Goal: Task Accomplishment & Management: Manage account settings

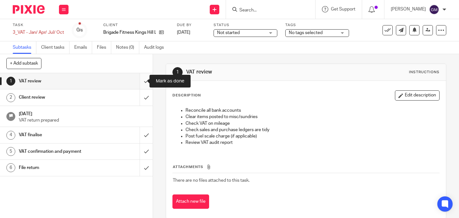
click at [139, 83] on input "submit" at bounding box center [76, 81] width 153 height 16
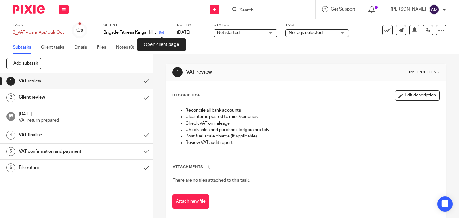
click at [162, 33] on icon at bounding box center [161, 32] width 5 height 5
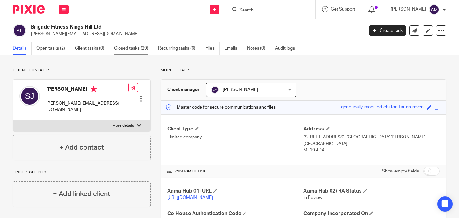
click at [144, 51] on link "Closed tasks (29)" at bounding box center [133, 48] width 39 height 12
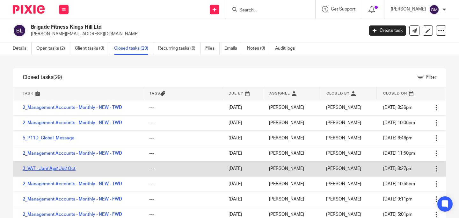
click at [54, 170] on link "3_VAT - Jan/ Apr/ Jul/ Oct" at bounding box center [49, 169] width 53 height 4
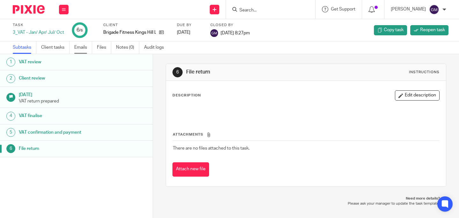
click at [85, 50] on link "Emails" at bounding box center [83, 47] width 18 height 12
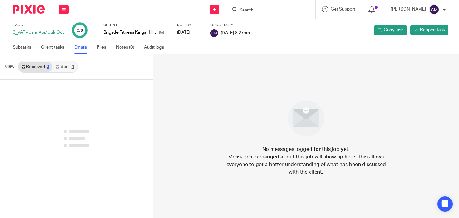
click at [57, 68] on icon at bounding box center [57, 67] width 4 height 4
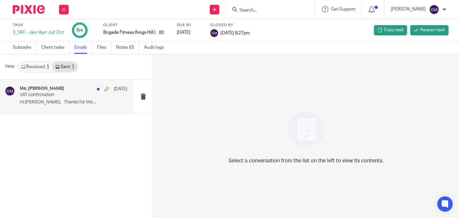
click at [74, 105] on div "Me, [PERSON_NAME] [DATE] VAT confirmation Hi [PERSON_NAME], Thanks for the..." at bounding box center [73, 96] width 107 height 21
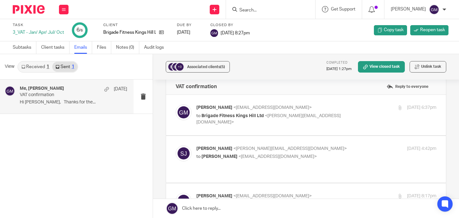
scroll to position [10, 0]
click at [225, 125] on div "Grace Moncada <grace@profitgenie.group> to Brigade Fitness Kings Hill Ltd <sall…" at bounding box center [305, 114] width 261 height 21
click at [230, 130] on label at bounding box center [306, 114] width 280 height 40
click at [175, 104] on input "checkbox" at bounding box center [175, 104] width 0 height 0
checkbox input "true"
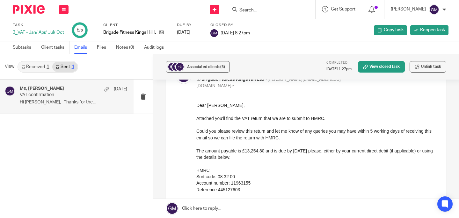
scroll to position [46, 0]
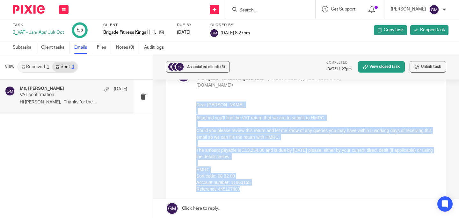
drag, startPoint x: 196, startPoint y: 105, endPoint x: 251, endPoint y: 190, distance: 101.5
click at [251, 191] on div "Dear Sally, Attached you'll find the VAT return that we are to submit to HMRC. …" at bounding box center [316, 146] width 240 height 91
copy div "Dear Sally, Attached you'll find the VAT return that we are to submit to HMRC. …"
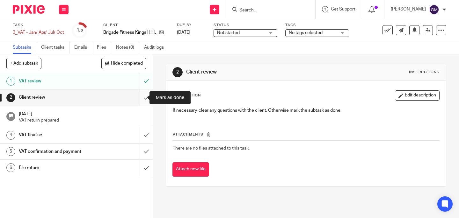
click at [143, 101] on input "submit" at bounding box center [76, 97] width 153 height 16
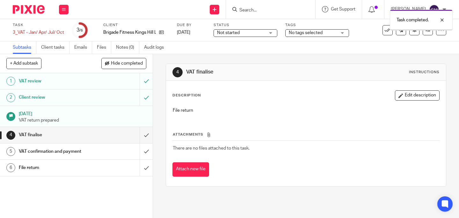
click at [93, 150] on div "VAT confirmation and payment" at bounding box center [76, 152] width 114 height 10
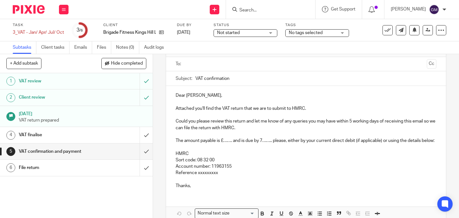
scroll to position [41, 0]
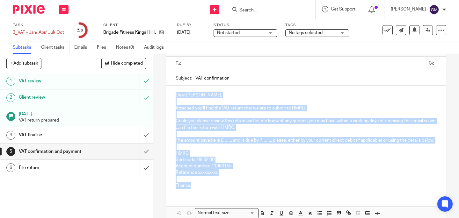
drag, startPoint x: 172, startPoint y: 94, endPoint x: 204, endPoint y: 195, distance: 105.9
click at [204, 194] on div "Dear [PERSON_NAME], Attached you'll find the VAT return that we are to submit t…" at bounding box center [306, 140] width 280 height 108
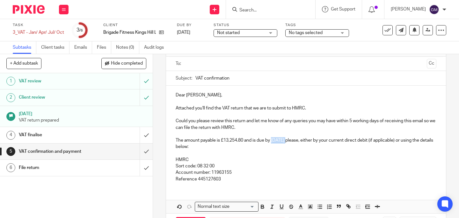
drag, startPoint x: 272, startPoint y: 140, endPoint x: 285, endPoint y: 143, distance: 13.9
click at [285, 143] on p "The amount payable is £13,254.80 and is due by [DATE] please, either by your cu…" at bounding box center [305, 143] width 261 height 13
drag, startPoint x: 223, startPoint y: 141, endPoint x: 241, endPoint y: 142, distance: 18.5
click at [241, 142] on p "The amount payable is £13,254.80 and is due by 7 September please, either by yo…" at bounding box center [305, 143] width 261 height 13
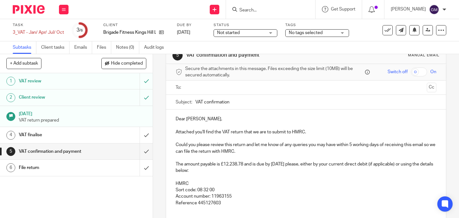
scroll to position [0, 0]
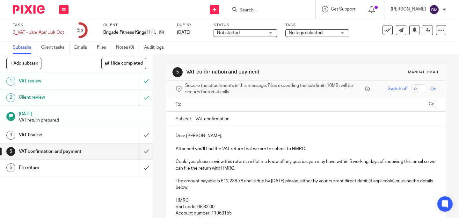
click at [227, 105] on input "text" at bounding box center [305, 104] width 237 height 7
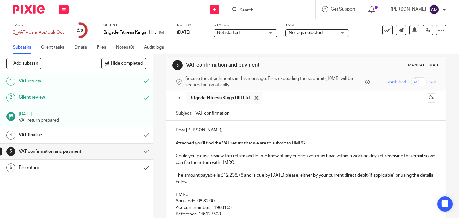
scroll to position [7, 0]
click at [195, 112] on input "VAT confirmation" at bounding box center [315, 113] width 241 height 14
paste input "Brigade Fitness Kings Hill Ltd"
type input "Brigade Fitness Kings Hill Ltd_VAT confirmation"
click at [285, 129] on p "Dear Sally," at bounding box center [305, 130] width 261 height 6
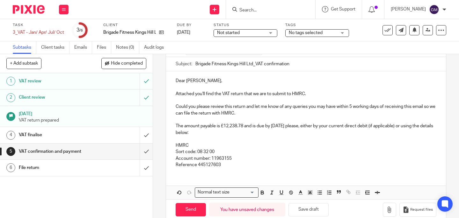
scroll to position [68, 0]
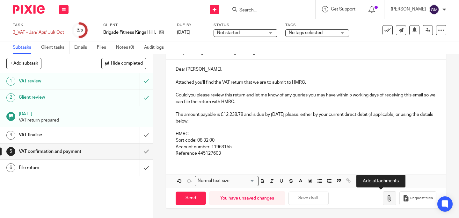
click at [386, 201] on icon "button" at bounding box center [389, 198] width 6 height 6
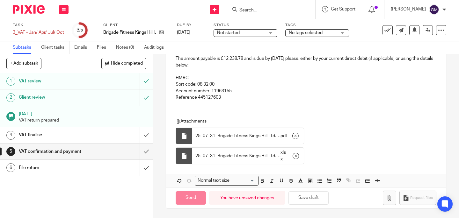
scroll to position [124, 0]
click at [197, 197] on input "Send" at bounding box center [190, 198] width 30 height 14
click at [256, 33] on span "Not started" at bounding box center [241, 33] width 48 height 7
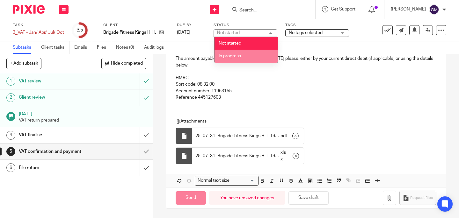
click at [250, 57] on li "In progress" at bounding box center [245, 56] width 63 height 13
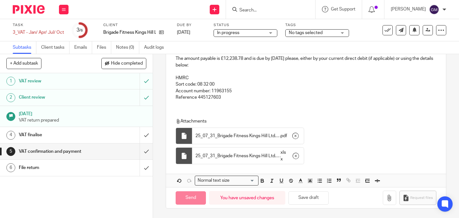
click at [311, 33] on span "No tags selected" at bounding box center [306, 33] width 34 height 4
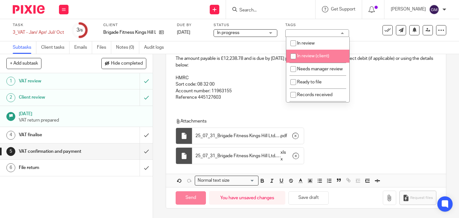
drag, startPoint x: 316, startPoint y: 55, endPoint x: 320, endPoint y: 57, distance: 4.4
click at [316, 55] on span "In review (client)" at bounding box center [313, 56] width 32 height 4
checkbox input "true"
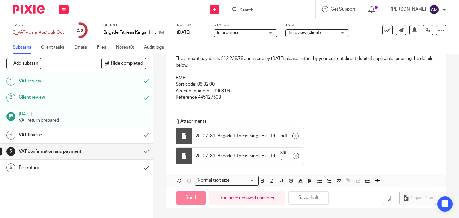
click at [381, 115] on div "Attachments 25_07_31_Brigade Fitness Kings Hill Ltd - VAT Return . pdf 25_07_31…" at bounding box center [306, 140] width 280 height 56
type input "Sent"
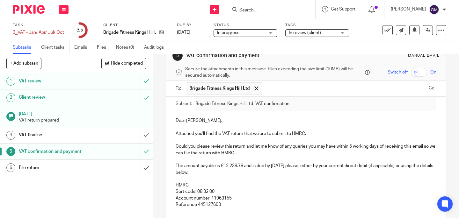
scroll to position [0, 0]
